Goal: Go to known website: Access a specific website the user already knows

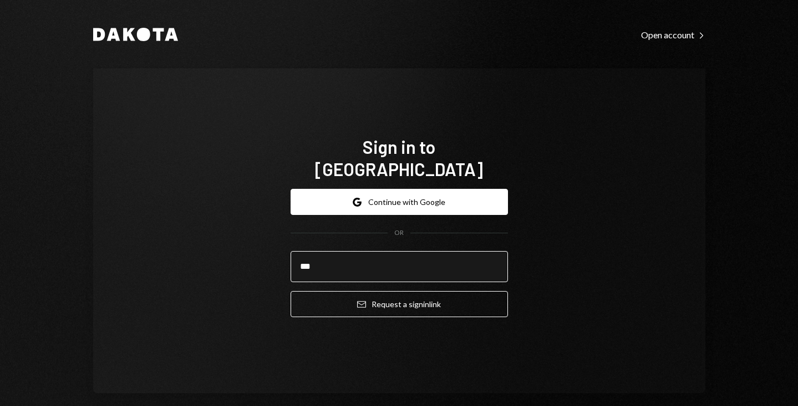
type input "**********"
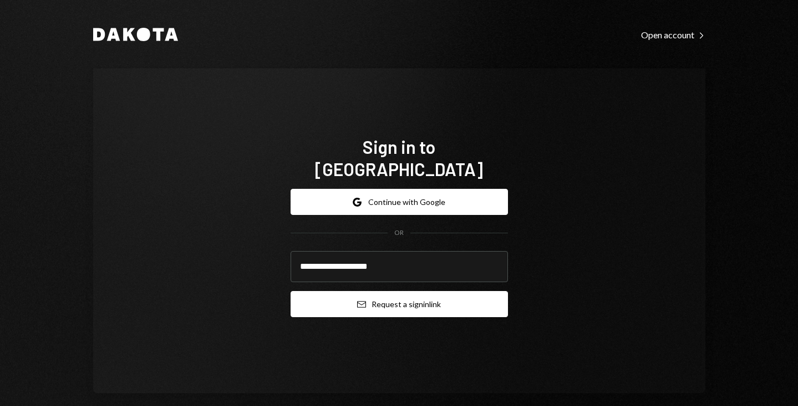
click at [384, 295] on button "Email Request a sign in link" at bounding box center [399, 304] width 217 height 26
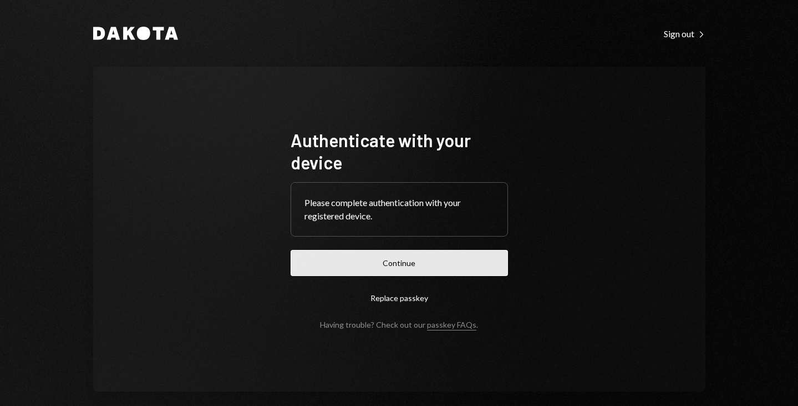
click at [363, 267] on button "Continue" at bounding box center [399, 263] width 217 height 26
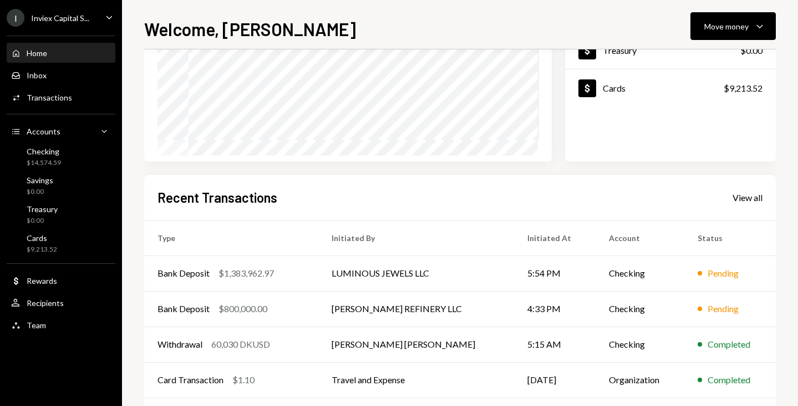
scroll to position [167, 0]
